Goal: Entertainment & Leisure: Consume media (video, audio)

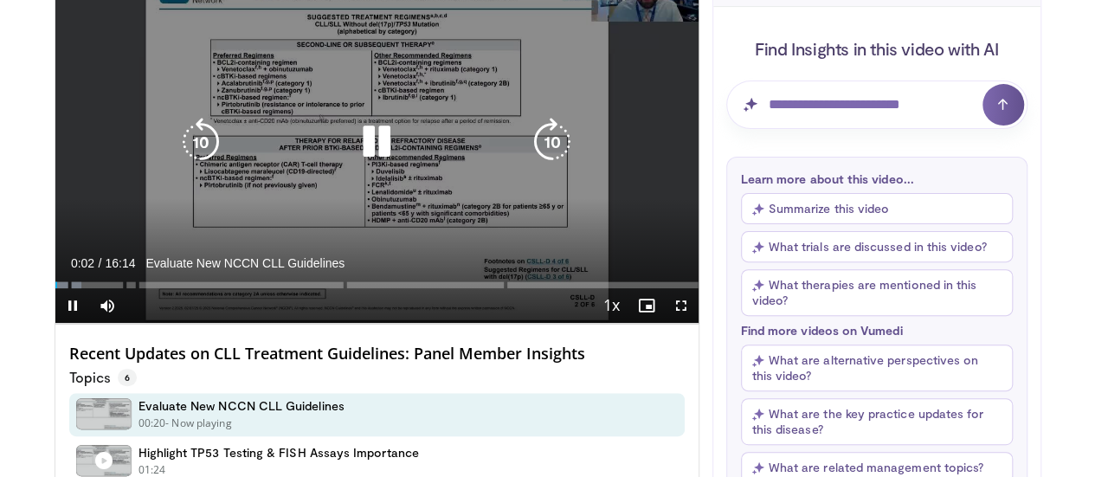
scroll to position [87, 0]
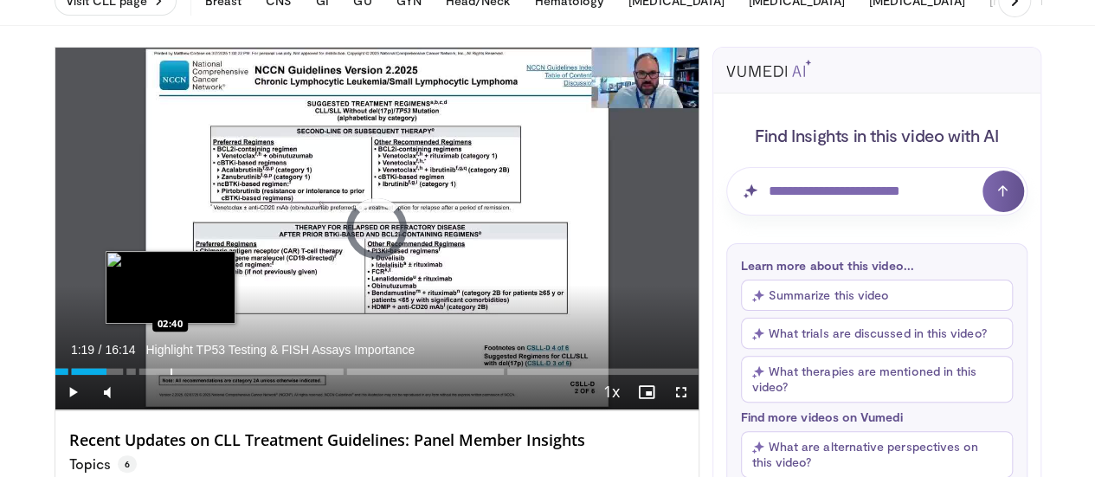
drag, startPoint x: 21, startPoint y: 404, endPoint x: 126, endPoint y: 404, distance: 105.6
click at [170, 375] on div "Progress Bar" at bounding box center [171, 371] width 2 height 7
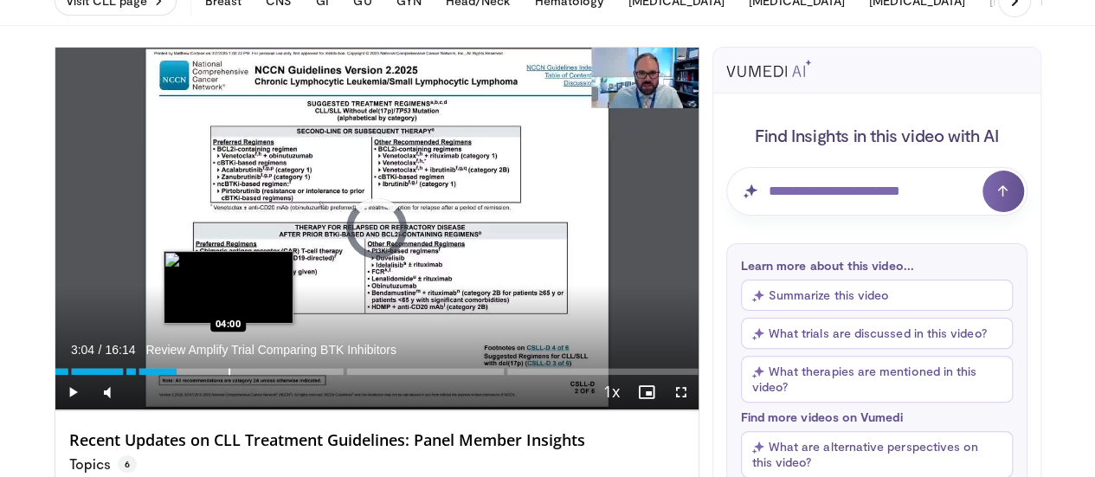
drag, startPoint x: 126, startPoint y: 404, endPoint x: 185, endPoint y: 404, distance: 58.8
click at [228, 375] on div "Progress Bar" at bounding box center [229, 371] width 2 height 7
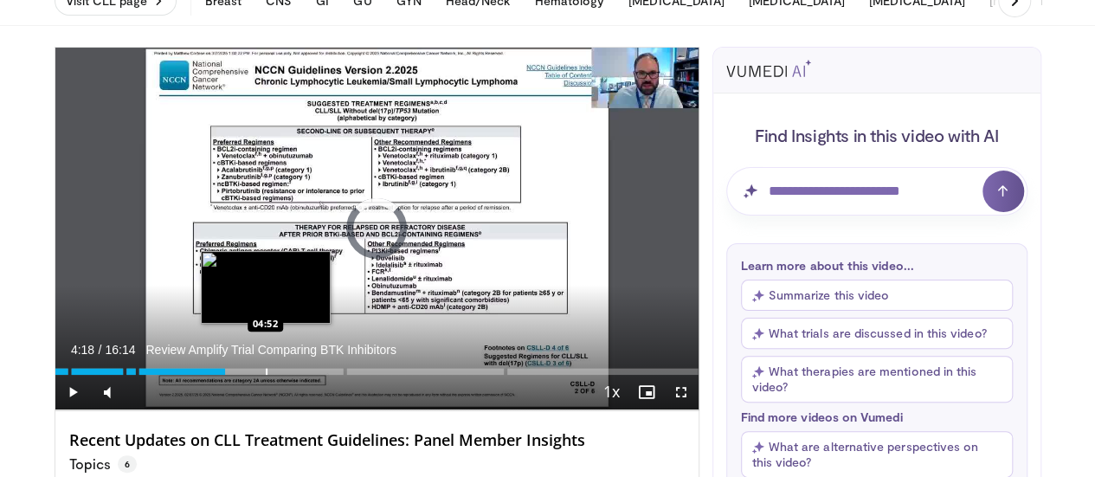
drag, startPoint x: 185, startPoint y: 404, endPoint x: 221, endPoint y: 404, distance: 36.3
click at [266, 375] on div "Progress Bar" at bounding box center [267, 371] width 2 height 7
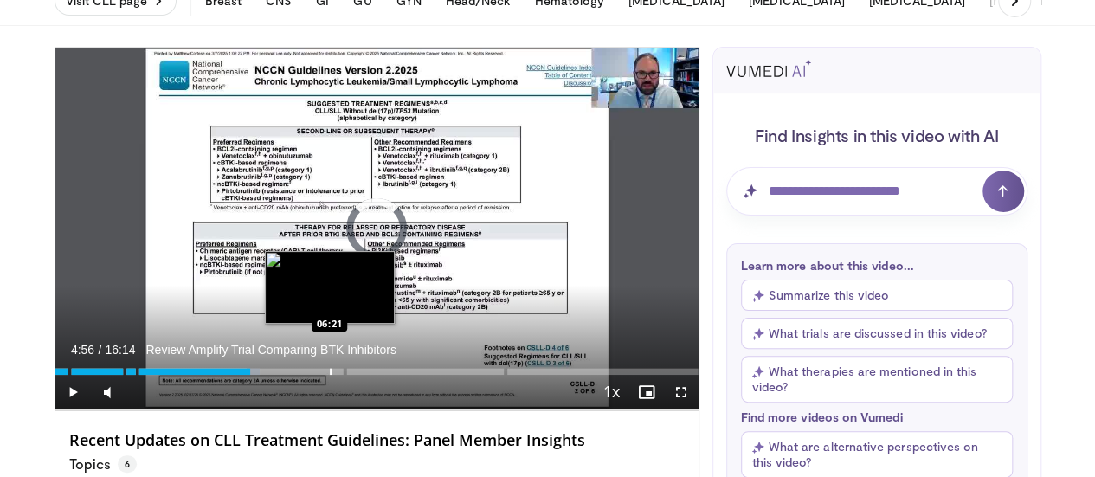
drag, startPoint x: 222, startPoint y: 405, endPoint x: 318, endPoint y: 405, distance: 95.2
click at [330, 375] on div "Progress Bar" at bounding box center [331, 371] width 2 height 7
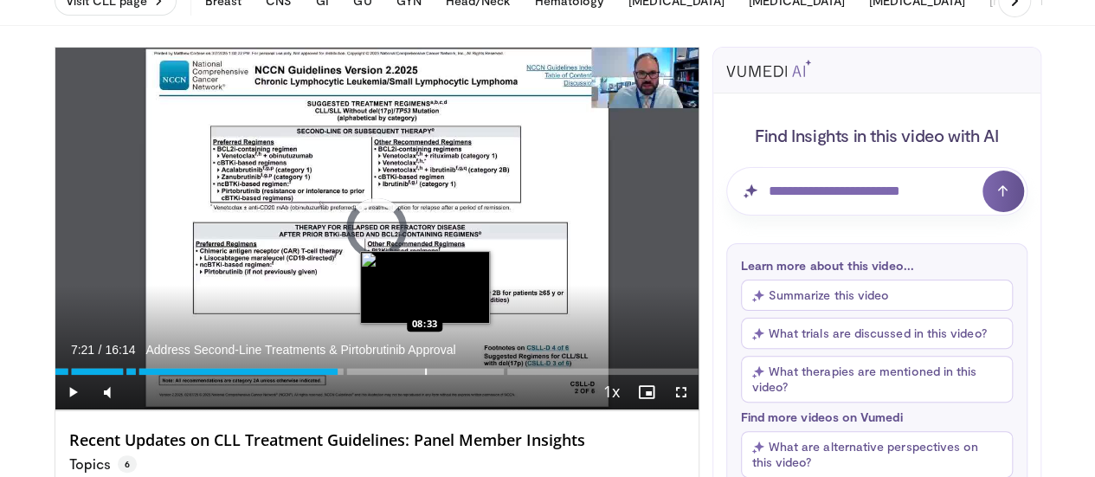
drag, startPoint x: 318, startPoint y: 405, endPoint x: 381, endPoint y: 404, distance: 63.2
click at [425, 375] on div "Progress Bar" at bounding box center [426, 371] width 2 height 7
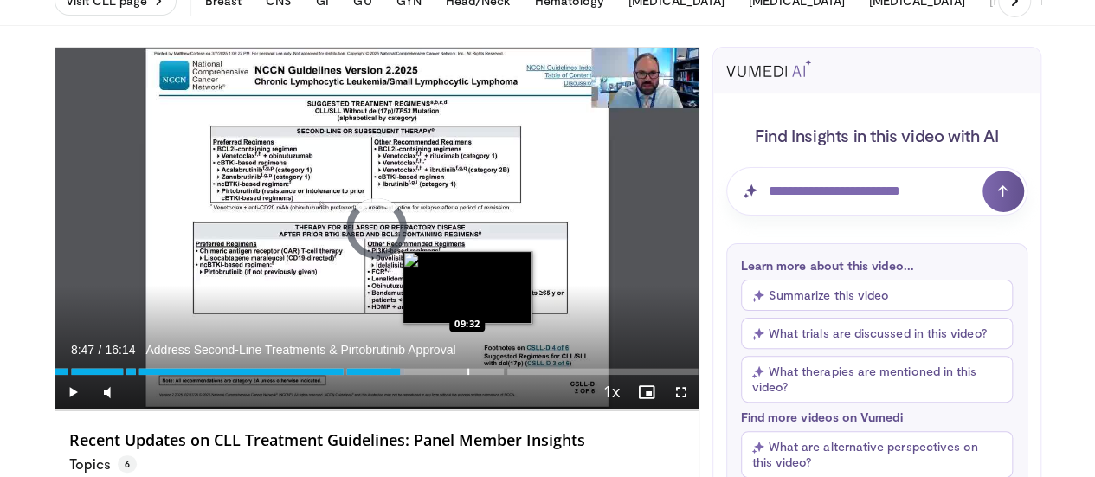
drag, startPoint x: 381, startPoint y: 404, endPoint x: 423, endPoint y: 402, distance: 42.4
click at [467, 375] on div "Progress Bar" at bounding box center [468, 371] width 2 height 7
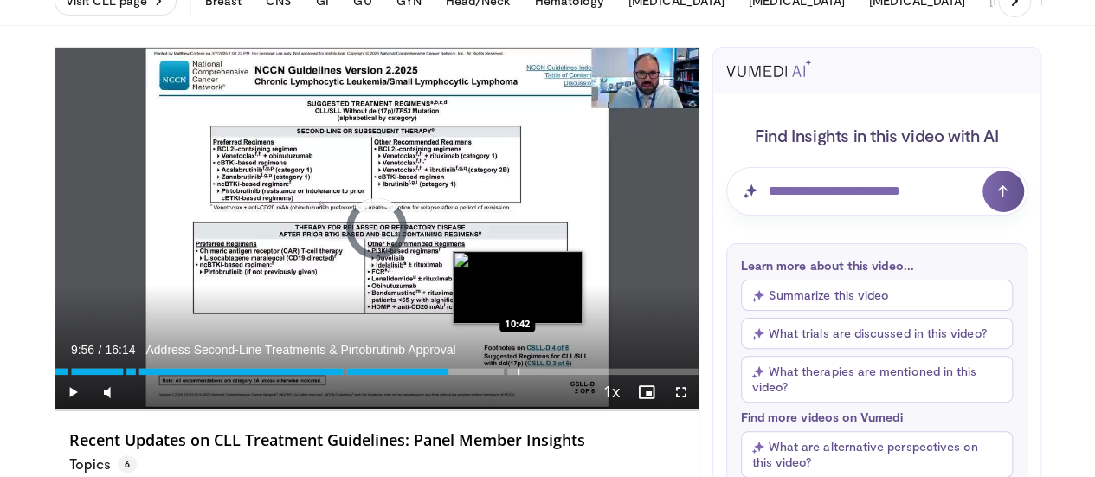
drag, startPoint x: 423, startPoint y: 402, endPoint x: 473, endPoint y: 403, distance: 50.2
click at [517, 375] on div "Progress Bar" at bounding box center [518, 371] width 2 height 7
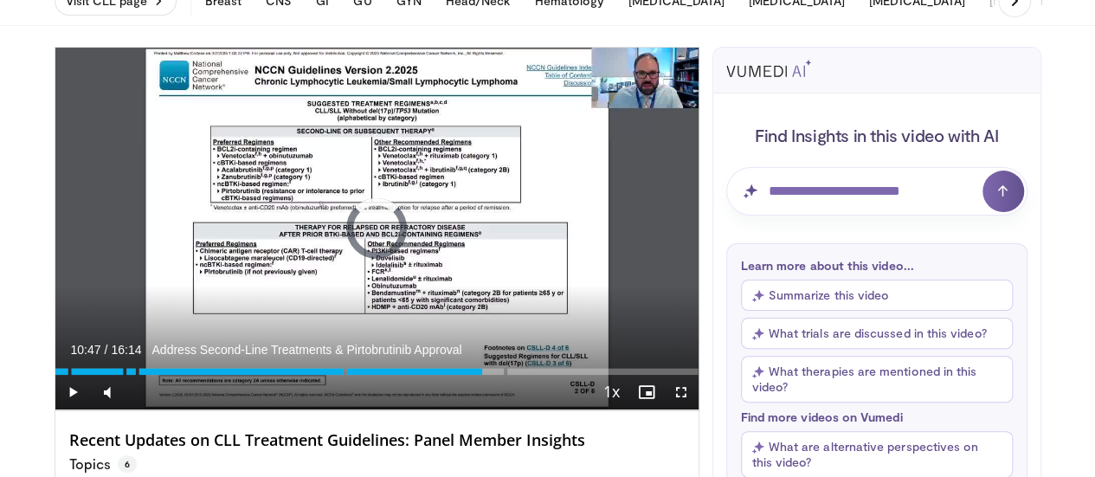
drag, startPoint x: 473, startPoint y: 403, endPoint x: 533, endPoint y: 408, distance: 59.9
click at [533, 408] on div "Current Time 10:47 / Duration 16:14 Address Second-Line Treatments & Pirtobruti…" at bounding box center [376, 392] width 643 height 35
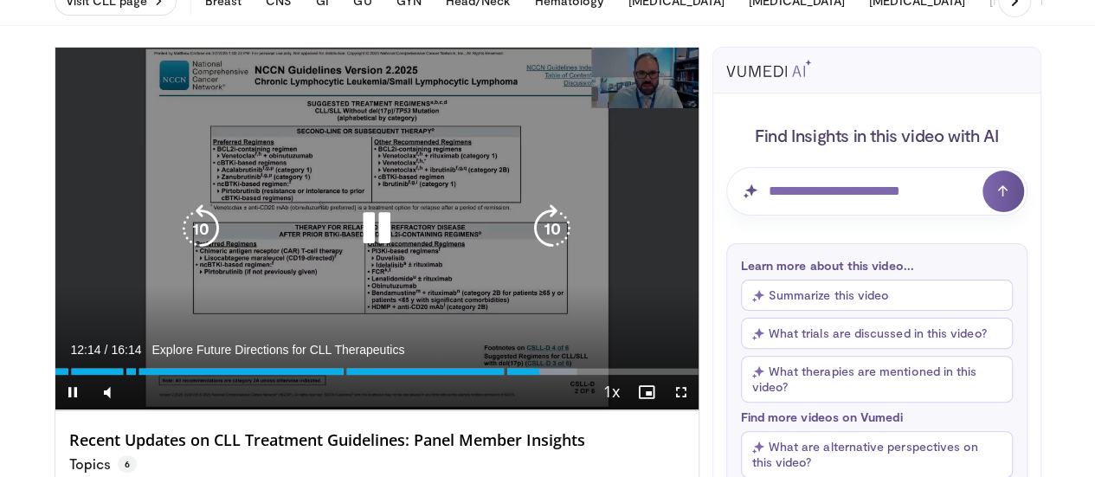
click at [373, 247] on icon "Video Player" at bounding box center [376, 228] width 48 height 48
click at [620, 320] on div "10 seconds Tap to unmute" at bounding box center [376, 229] width 643 height 362
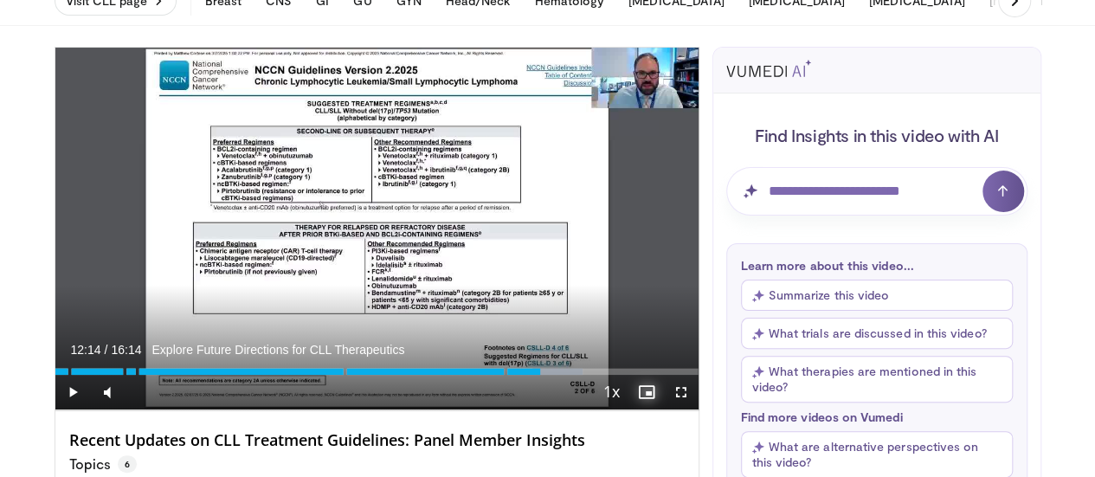
click at [659, 409] on span "Video Player" at bounding box center [646, 392] width 35 height 35
click at [698, 409] on span "Video Player" at bounding box center [681, 392] width 35 height 35
